Goal: Navigation & Orientation: Find specific page/section

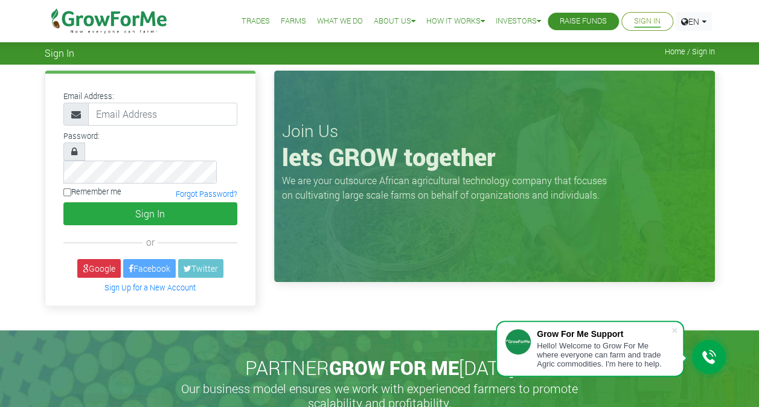
type input "vanlareleslie@gmail.com"
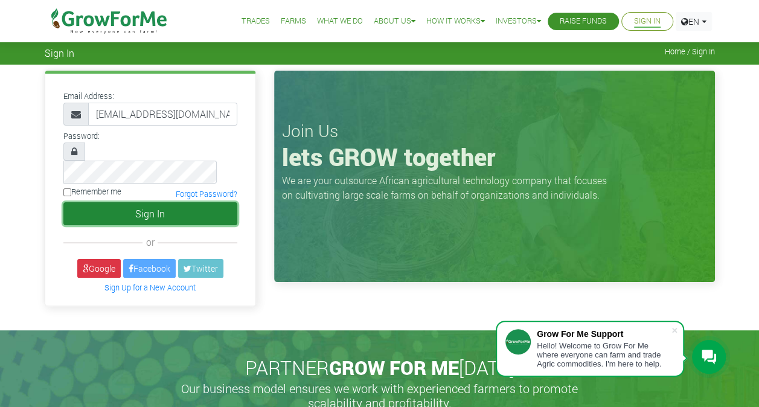
click at [139, 202] on button "Sign In" at bounding box center [150, 213] width 174 height 23
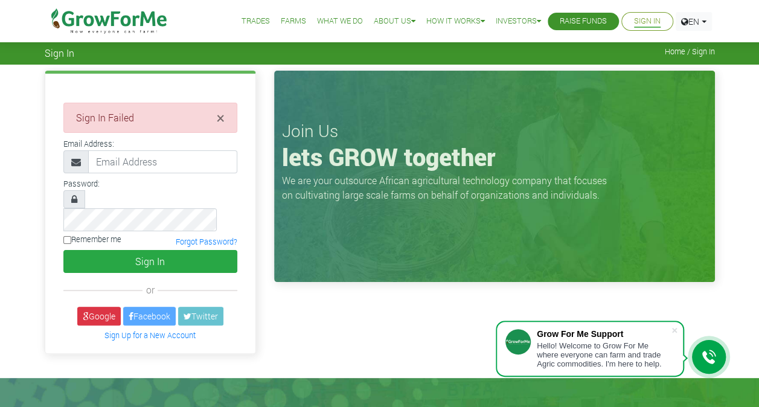
click at [159, 21] on img at bounding box center [110, 21] width 124 height 42
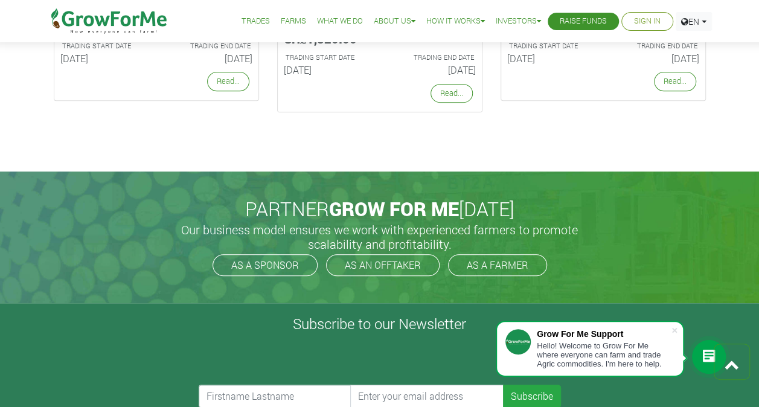
scroll to position [2236, 0]
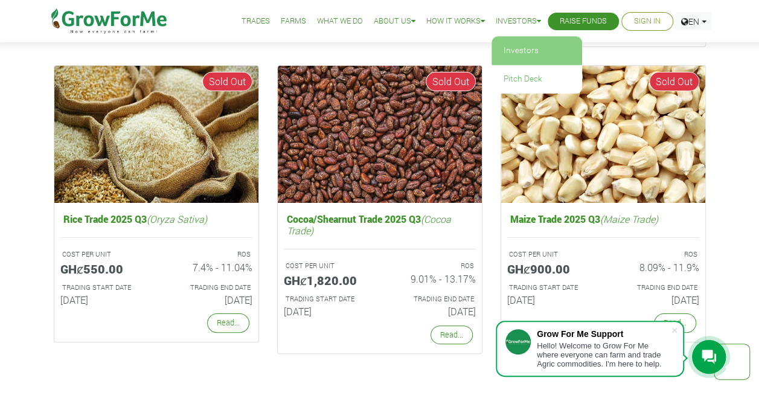
click at [513, 49] on link "Investors" at bounding box center [536, 51] width 91 height 28
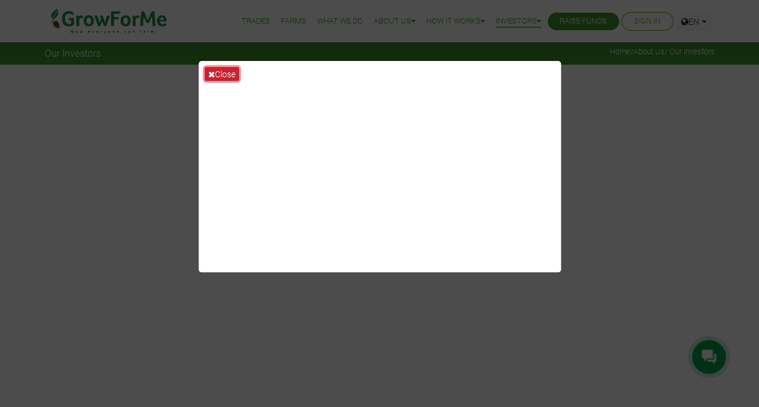
click at [232, 72] on button "Close" at bounding box center [222, 74] width 34 height 14
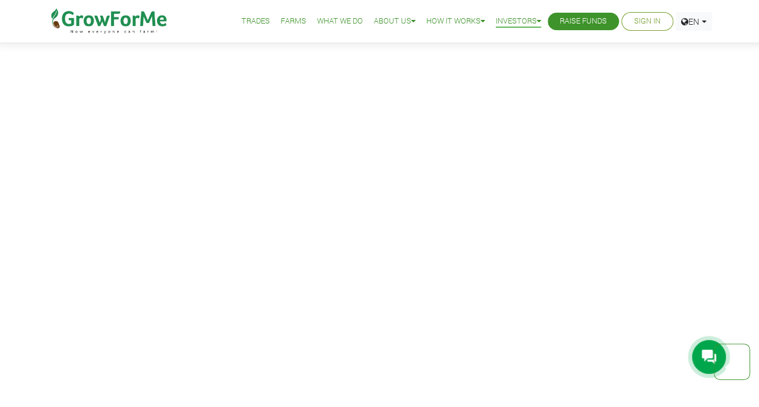
scroll to position [1509, 0]
click at [141, 19] on img at bounding box center [110, 21] width 124 height 42
